Goal: Book appointment/travel/reservation

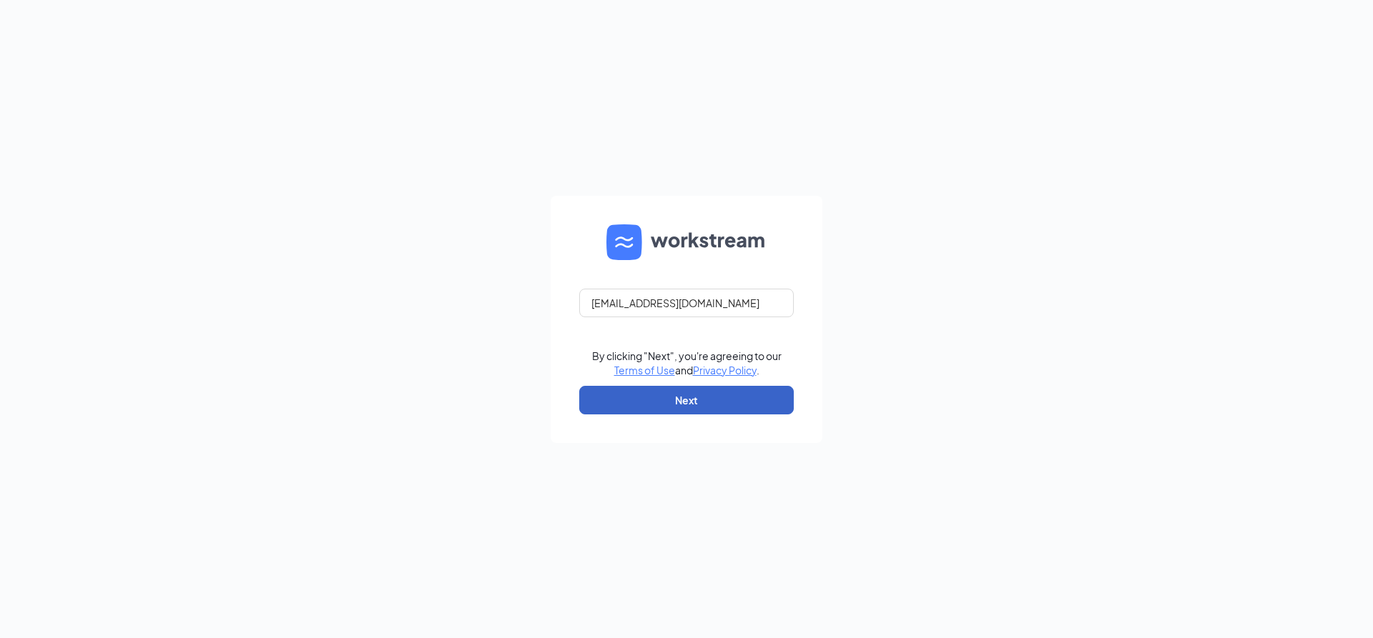
click at [656, 405] on button "Next" at bounding box center [686, 400] width 214 height 29
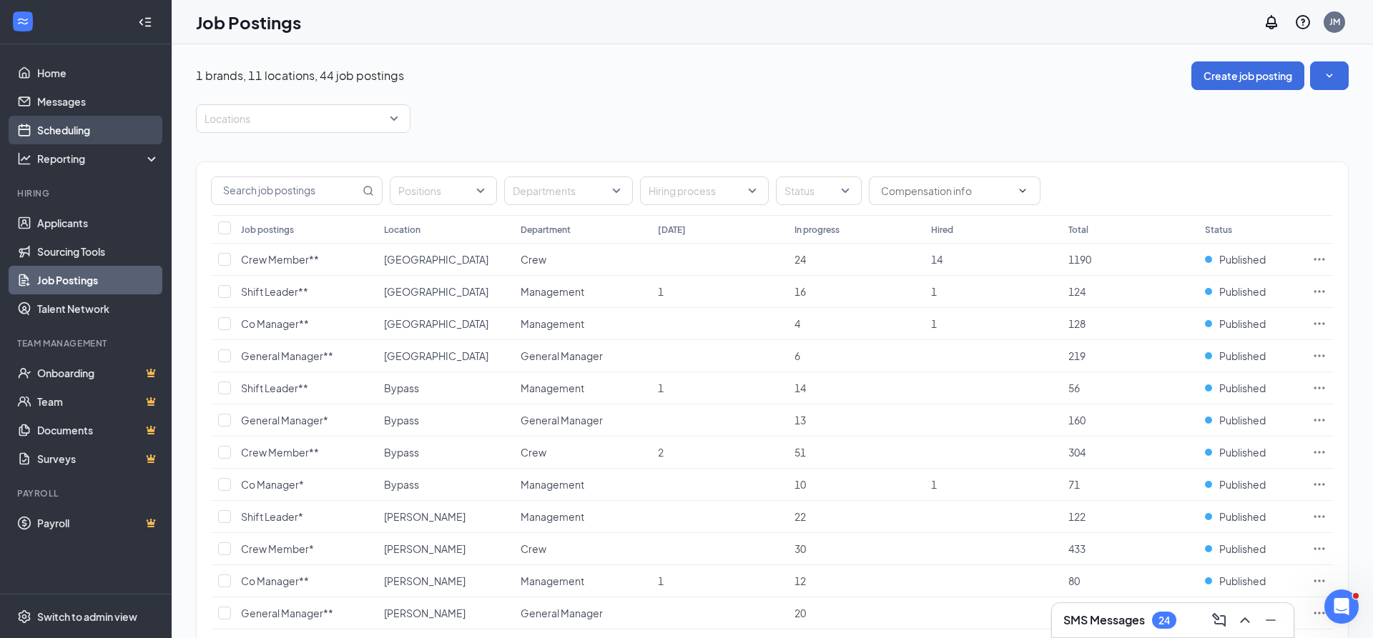
click at [75, 137] on link "Scheduling" at bounding box center [98, 130] width 122 height 29
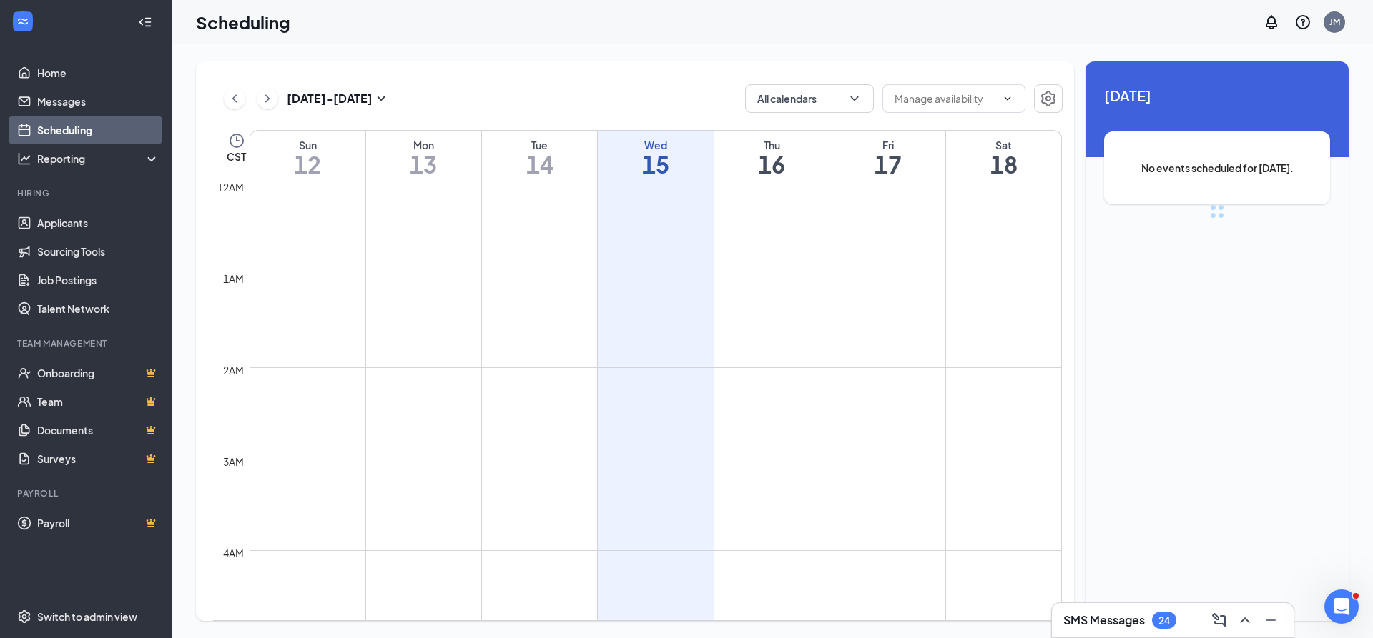
scroll to position [703, 0]
click at [857, 99] on icon "ChevronDown" at bounding box center [854, 99] width 14 height 14
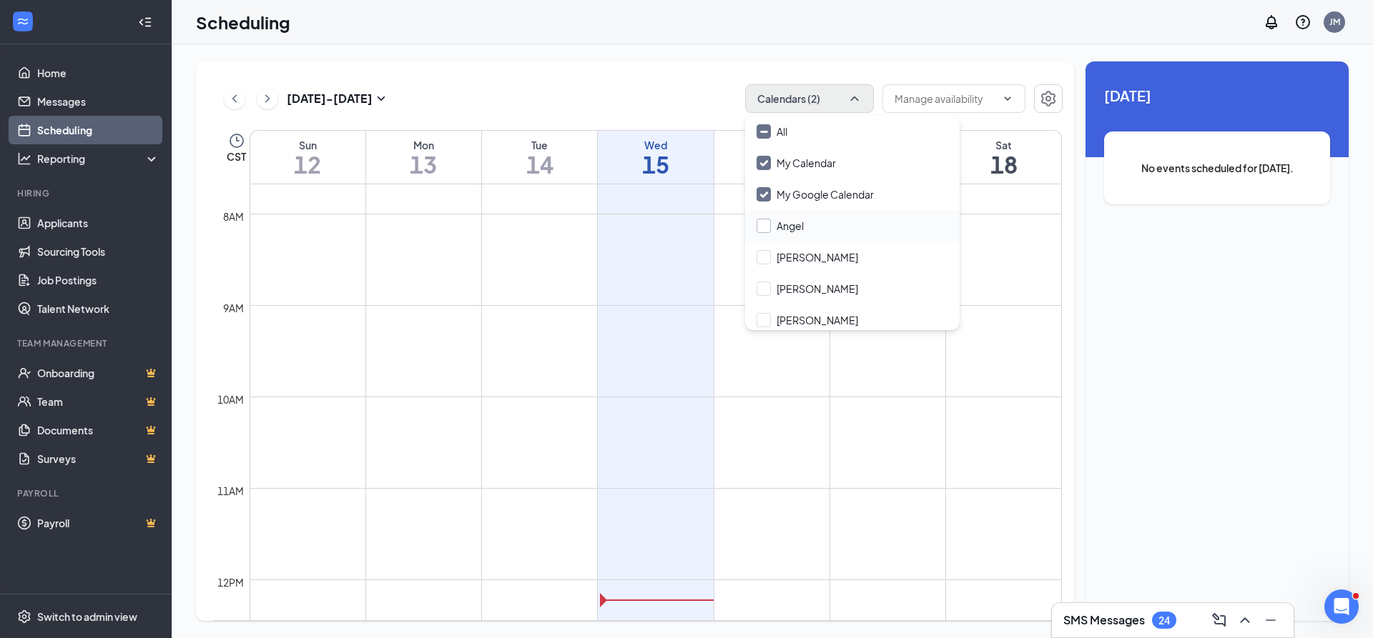
click at [759, 229] on input "Angel" at bounding box center [779, 226] width 47 height 14
checkbox input "true"
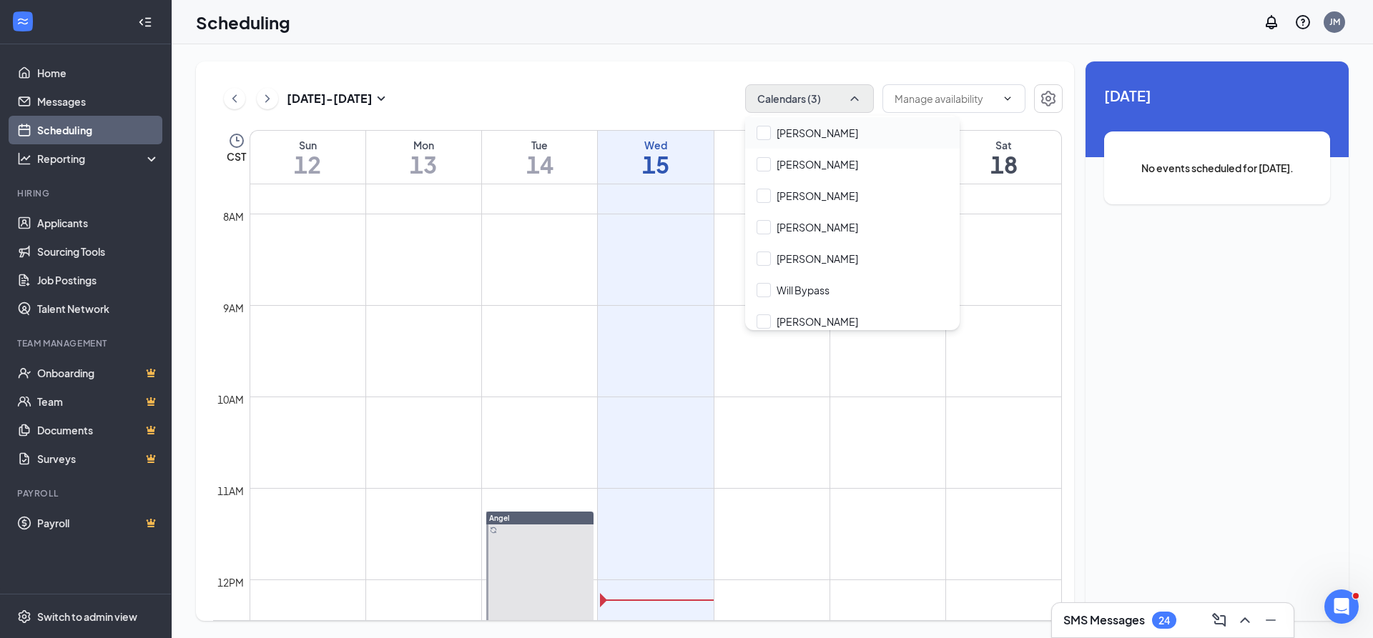
scroll to position [352, 0]
click at [764, 290] on div "Will Bypass" at bounding box center [852, 282] width 214 height 31
checkbox input "true"
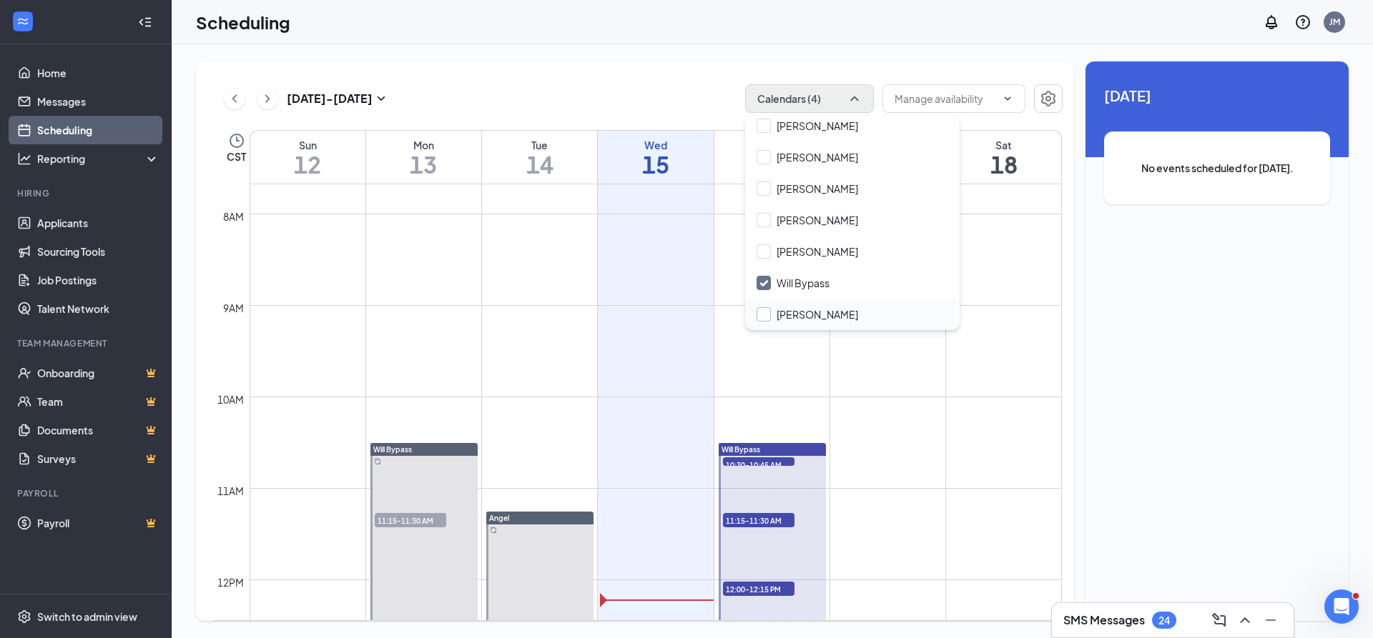
click at [764, 320] on input "[PERSON_NAME]" at bounding box center [807, 314] width 102 height 14
checkbox input "true"
click at [638, 76] on div "[DATE] - [DATE] Calendars (5) CST Sun 12 Mon 13 Tue 14 Wed 15 Thu 16 Fri 17 Sat…" at bounding box center [635, 341] width 878 height 560
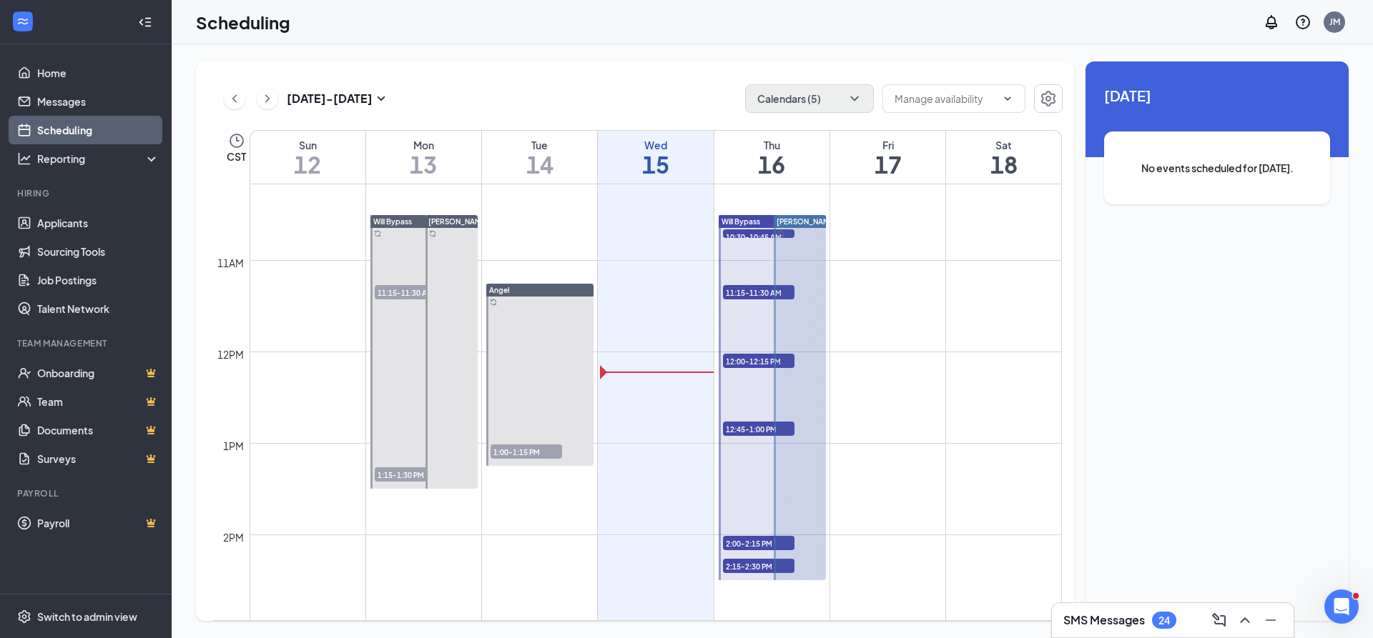
scroll to position [911, 0]
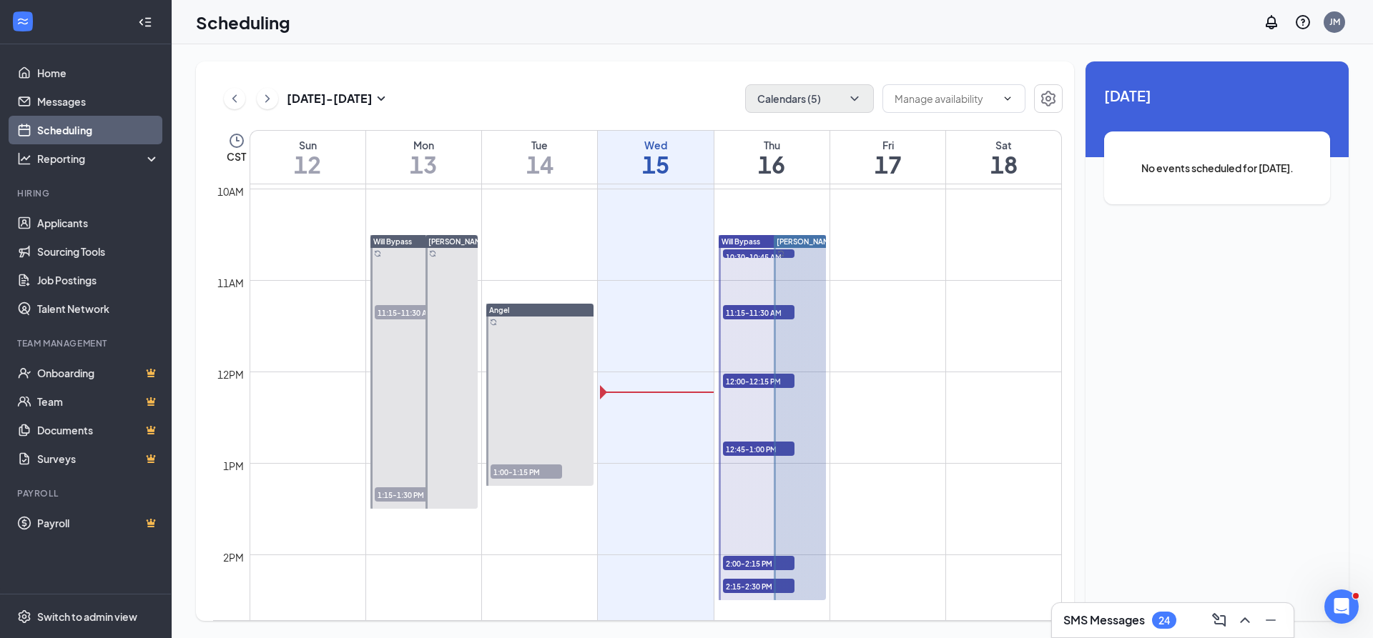
click at [736, 254] on span "10:30-10:45 AM" at bounding box center [758, 257] width 71 height 14
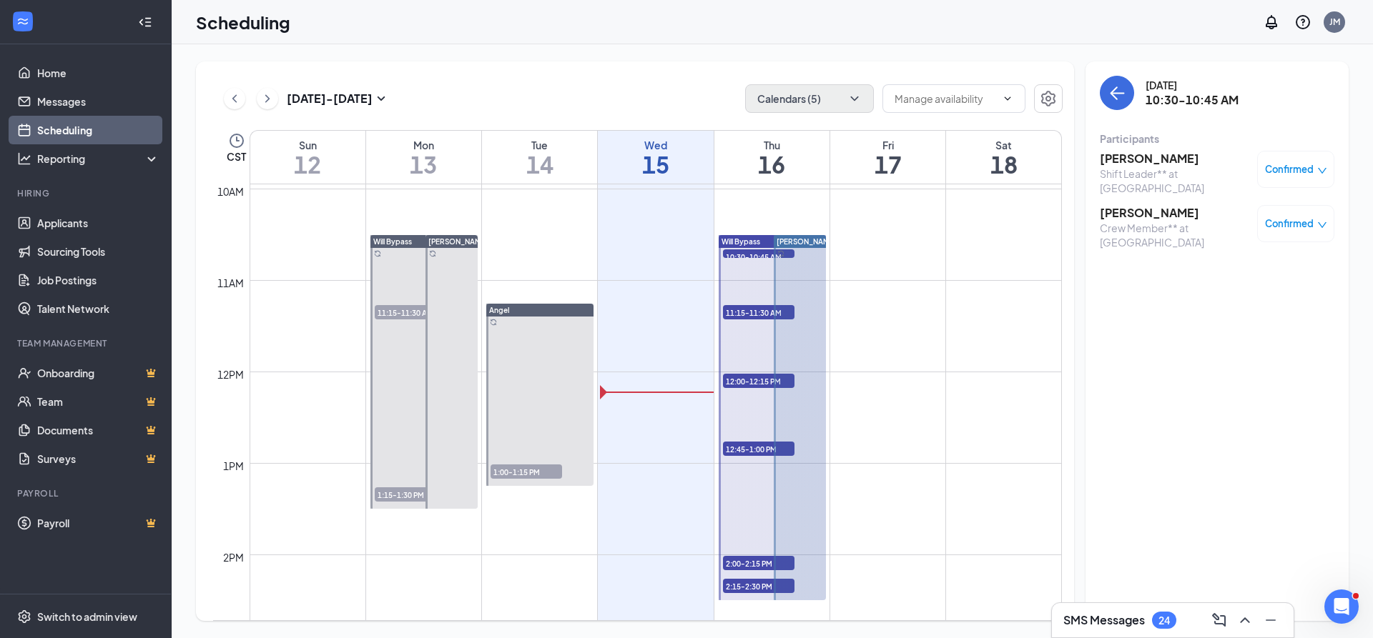
click at [749, 314] on span "11:15-11:30 AM" at bounding box center [758, 312] width 71 height 14
click at [731, 381] on span "12:00-12:15 PM" at bounding box center [758, 381] width 71 height 14
click at [742, 454] on span "12:45-1:00 PM" at bounding box center [758, 449] width 71 height 14
click at [739, 563] on span "2:00-2:15 PM" at bounding box center [758, 563] width 71 height 14
click at [753, 581] on span "2:15-2:30 PM" at bounding box center [758, 586] width 71 height 14
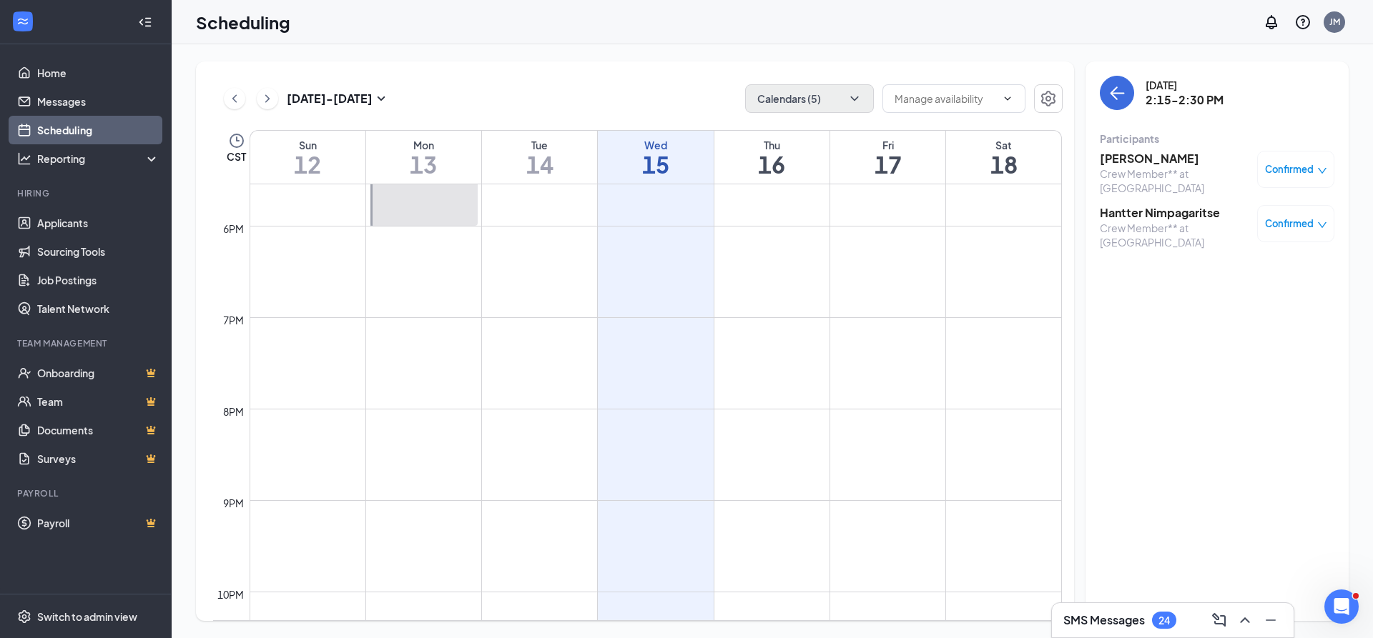
scroll to position [911, 0]
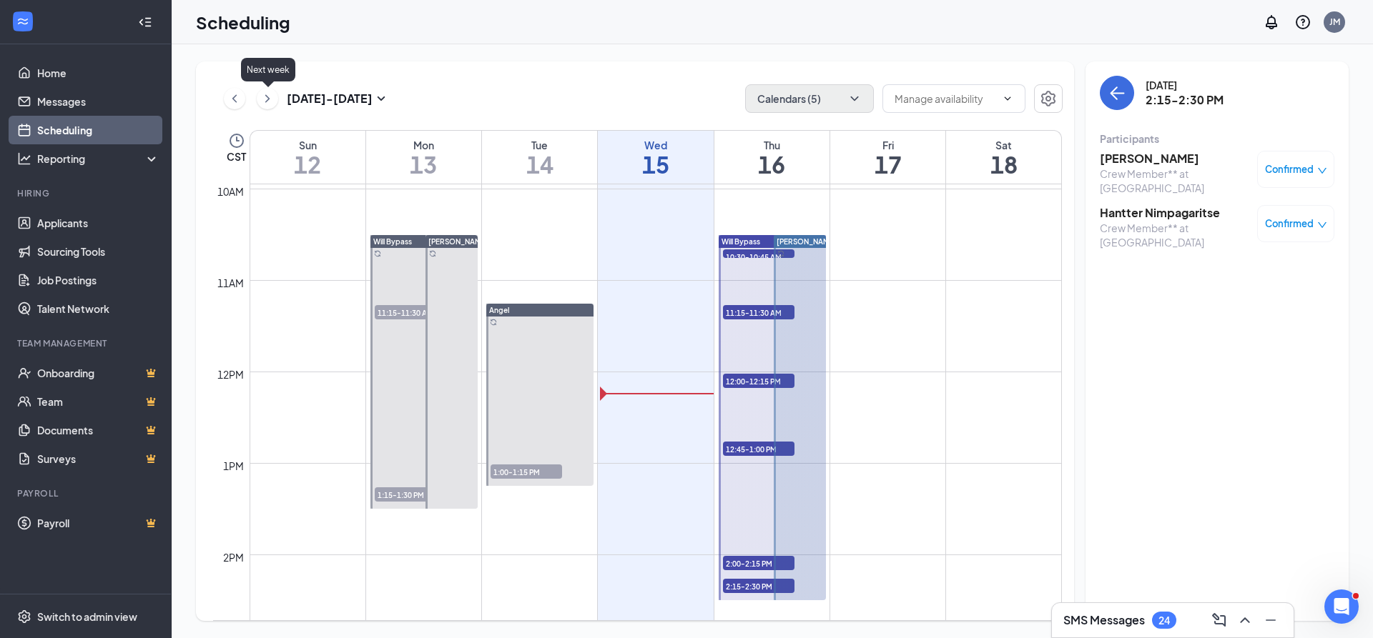
click at [267, 99] on icon "ChevronRight" at bounding box center [267, 98] width 14 height 17
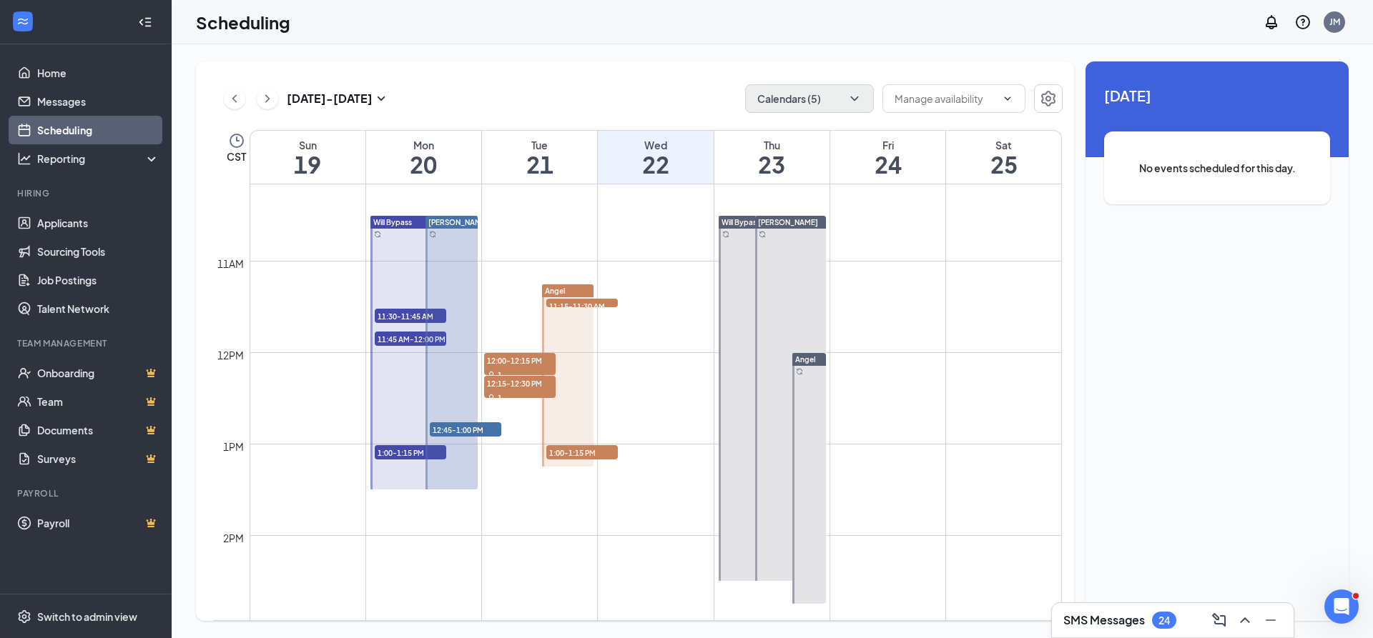
scroll to position [934, 0]
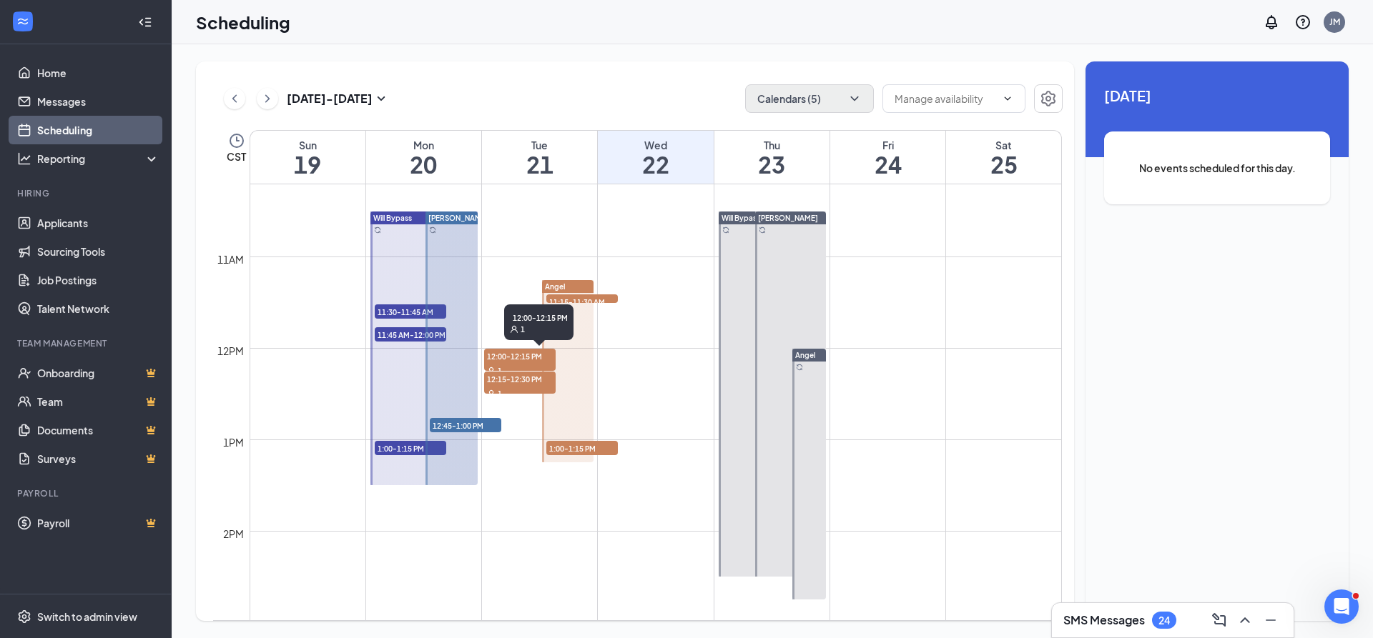
click at [518, 360] on span "12:00-12:15 PM" at bounding box center [519, 356] width 71 height 14
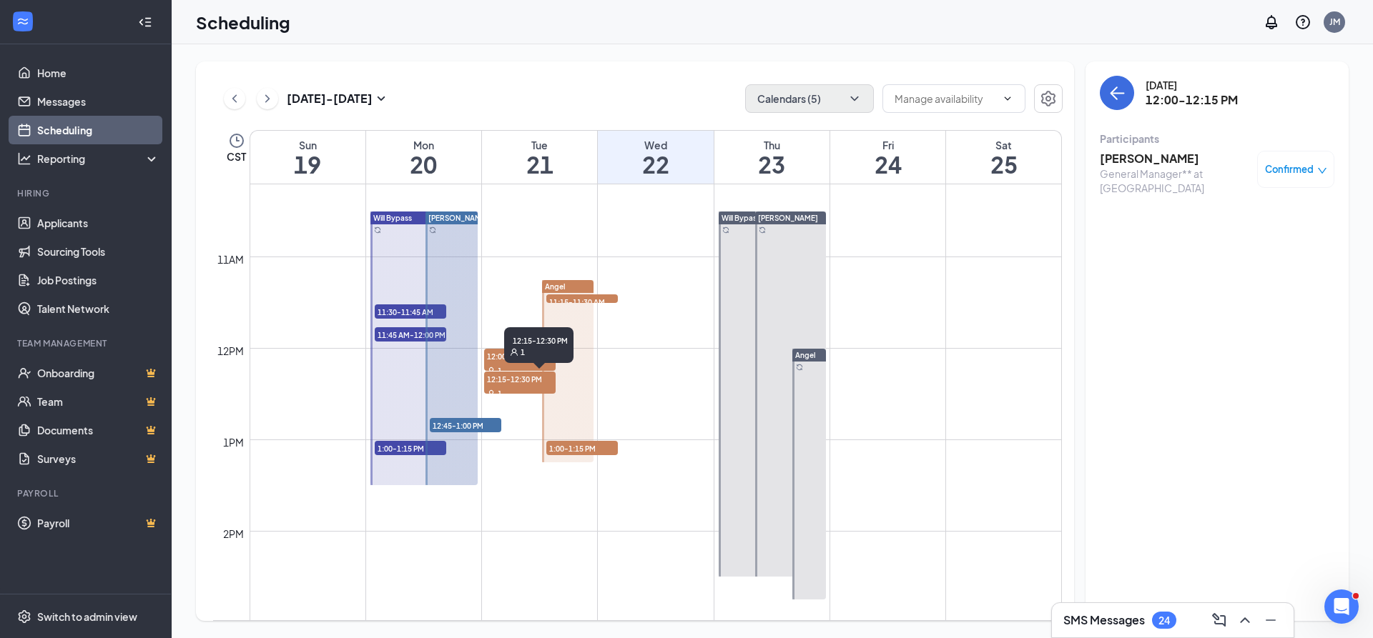
click at [513, 390] on div "1" at bounding box center [519, 393] width 71 height 14
click at [591, 302] on span "11:15-11:30 AM" at bounding box center [581, 302] width 71 height 14
click at [563, 453] on span "1:00-1:15 PM" at bounding box center [581, 448] width 71 height 14
click at [400, 313] on span "11:30-11:45 AM" at bounding box center [410, 312] width 71 height 14
click at [387, 333] on span "11:45 AM-12:00 PM" at bounding box center [410, 334] width 71 height 14
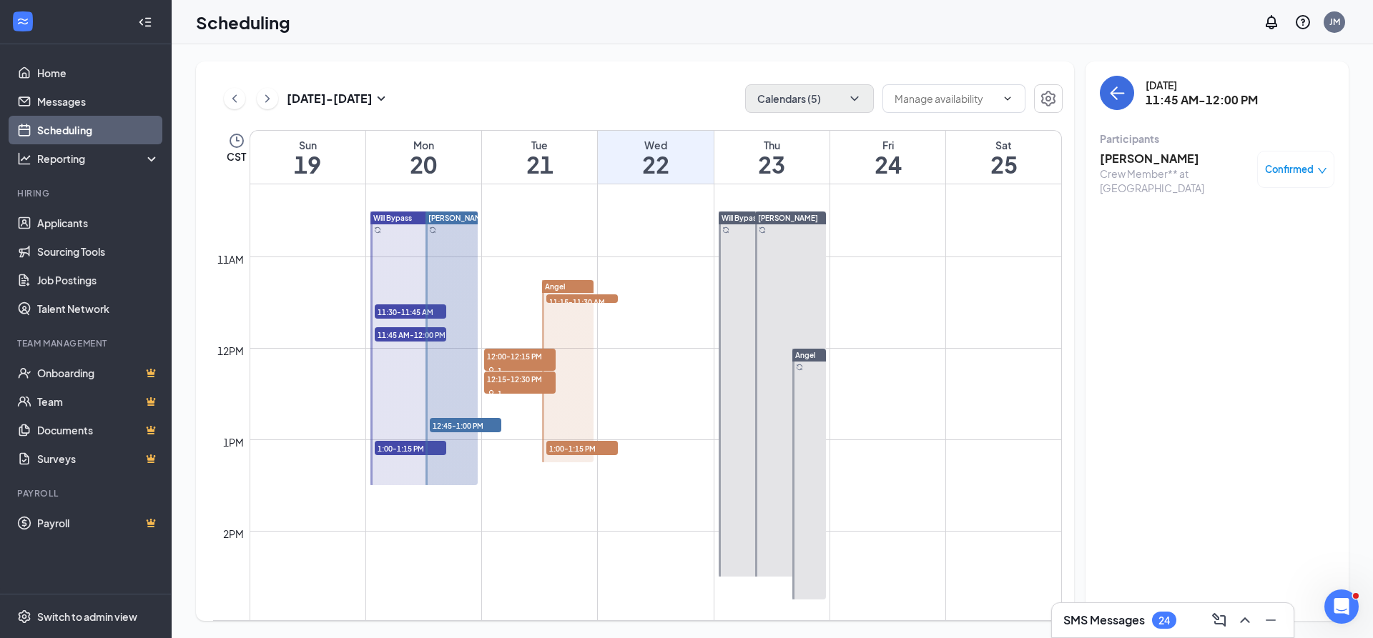
click at [394, 446] on span "1:00-1:15 PM" at bounding box center [410, 448] width 71 height 14
click at [444, 422] on span "12:45-1:00 PM" at bounding box center [465, 425] width 71 height 14
